Goal: Navigation & Orientation: Find specific page/section

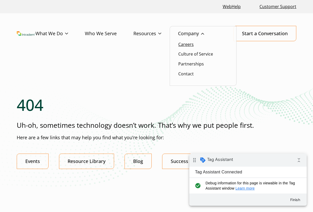
click at [192, 46] on link "Careers" at bounding box center [185, 45] width 15 height 6
